Goal: Check status: Check status

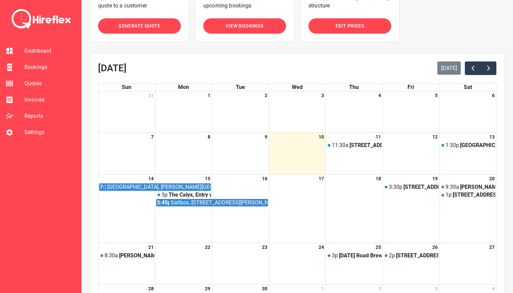
scroll to position [200, 0]
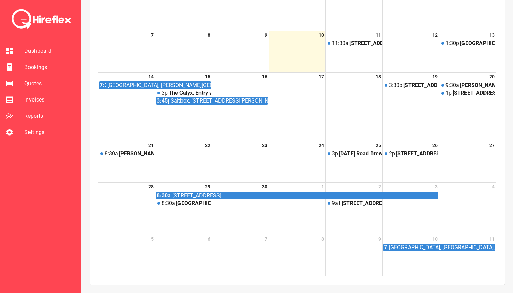
click at [31, 61] on li "Bookings" at bounding box center [40, 67] width 81 height 16
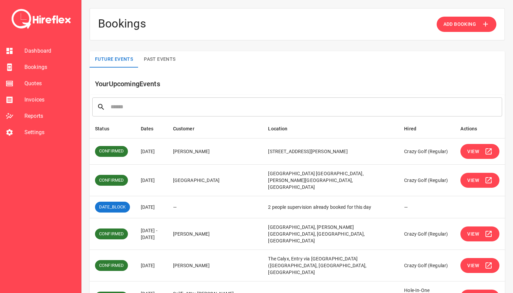
click at [473, 152] on span "View" at bounding box center [473, 151] width 12 height 8
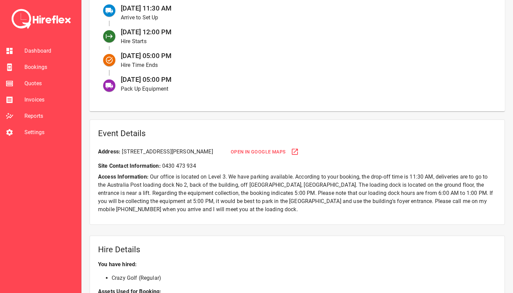
scroll to position [337, 0]
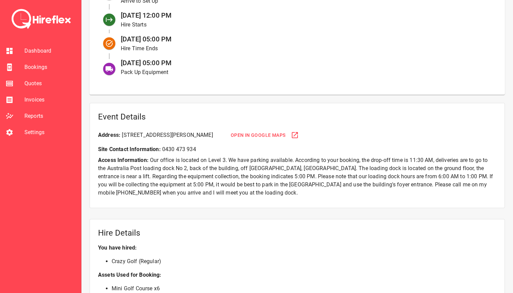
click at [50, 65] on span "Bookings" at bounding box center [49, 67] width 51 height 8
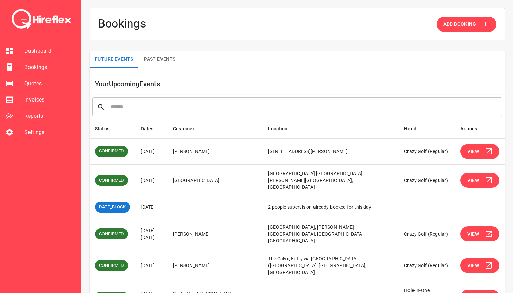
click at [470, 149] on span "View" at bounding box center [473, 151] width 12 height 8
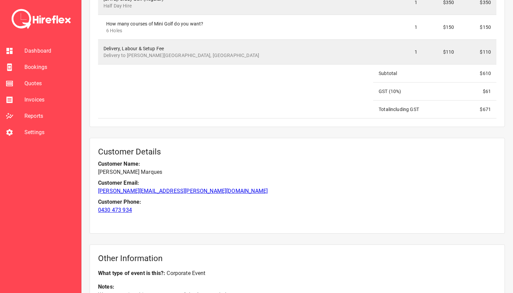
scroll to position [782, 0]
